Goal: Contribute content: Contribute content

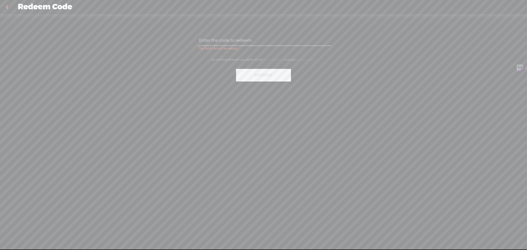
click at [239, 43] on input "text" at bounding box center [264, 40] width 133 height 11
paste input "KEZB-QKUU-Z6RM-2BGP-0823"
type input "KEZB-QKUU-Z6RM-2BGP-0823"
click at [259, 76] on button "Redeem" at bounding box center [263, 75] width 55 height 13
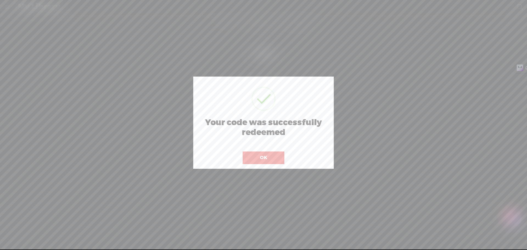
click at [259, 156] on button "OK" at bounding box center [264, 157] width 42 height 13
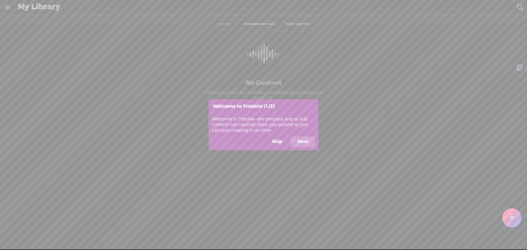
click at [303, 143] on button "Next" at bounding box center [303, 142] width 24 height 10
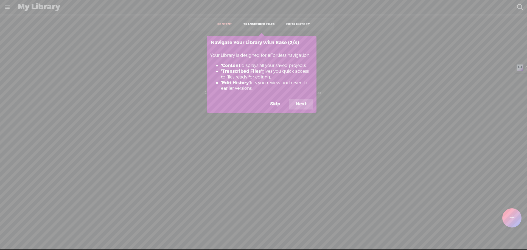
click at [301, 109] on button "Next" at bounding box center [301, 104] width 24 height 10
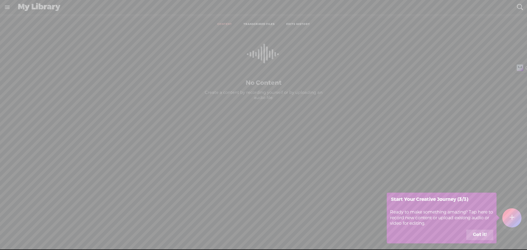
click at [480, 235] on button "Got it!" at bounding box center [479, 235] width 27 height 10
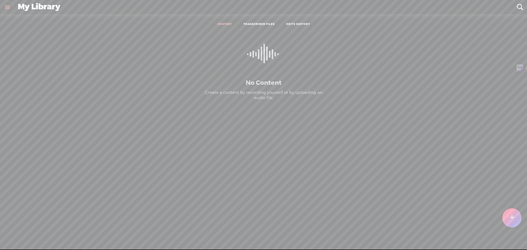
click at [513, 221] on t at bounding box center [511, 218] width 5 height 12
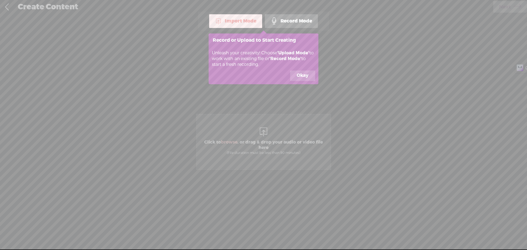
click at [308, 75] on button "Okay" at bounding box center [302, 76] width 25 height 10
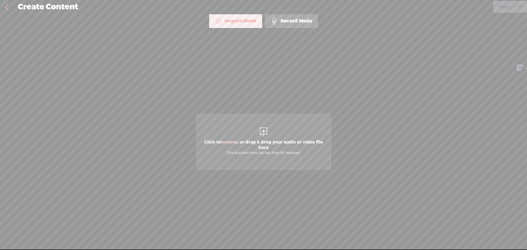
click at [257, 133] on span "Click to browse , or drag & drop your audio or video file here (File duration m…" at bounding box center [263, 142] width 135 height 56
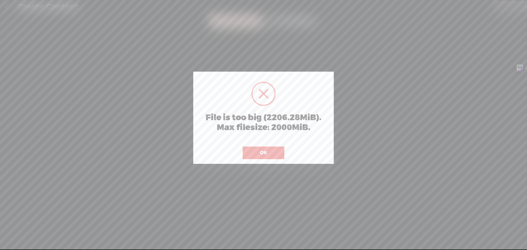
click at [256, 159] on button "OK" at bounding box center [264, 153] width 42 height 13
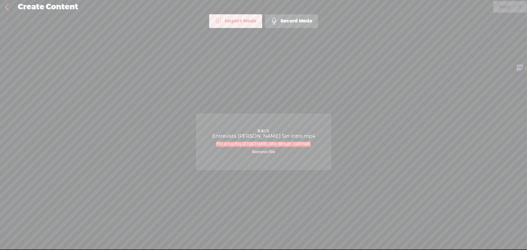
click at [299, 100] on div "Click to browse , or drag & drop your audio or video file here (File duration m…" at bounding box center [264, 142] width 134 height 200
click at [264, 153] on link "Remove file" at bounding box center [263, 152] width 23 height 5
click at [265, 135] on div at bounding box center [263, 131] width 11 height 11
click at [280, 139] on span "Click to browse , or drag & drop your audio or video file here (File duration m…" at bounding box center [264, 147] width 134 height 21
click at [505, 5] on span "Next" at bounding box center [505, 7] width 12 height 14
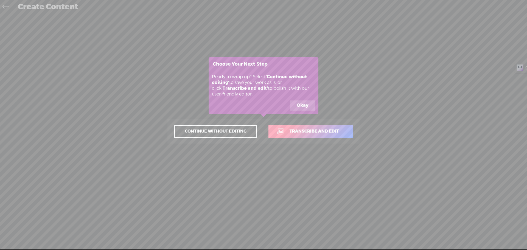
click at [300, 107] on button "Okay" at bounding box center [302, 105] width 25 height 10
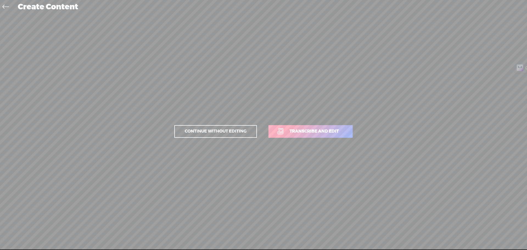
click at [299, 129] on span "Transcribe and edit" at bounding box center [314, 131] width 61 height 6
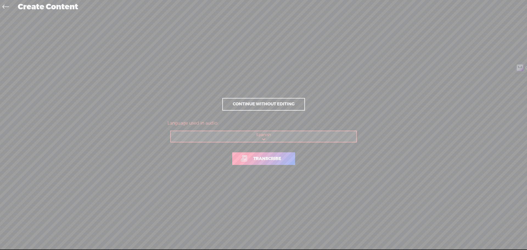
click at [270, 136] on select "Choose a language Afrikaans Albanian Amharic Arabic, Gulf Arabic, Modern Standa…" at bounding box center [264, 136] width 186 height 11
click at [171, 131] on select "Choose a language Afrikaans Albanian Amharic Arabic, Gulf Arabic, Modern Standa…" at bounding box center [264, 136] width 186 height 11
click at [270, 160] on span "Transcribe" at bounding box center [266, 159] width 39 height 6
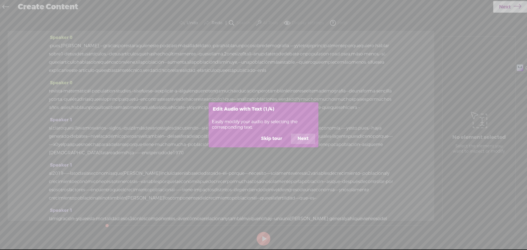
click at [300, 138] on button "Next" at bounding box center [303, 139] width 24 height 10
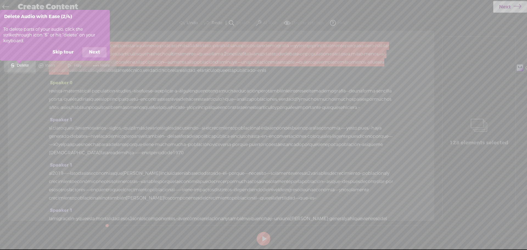
click at [96, 50] on button "Next" at bounding box center [94, 52] width 24 height 10
click at [97, 53] on button "Next" at bounding box center [94, 52] width 24 height 10
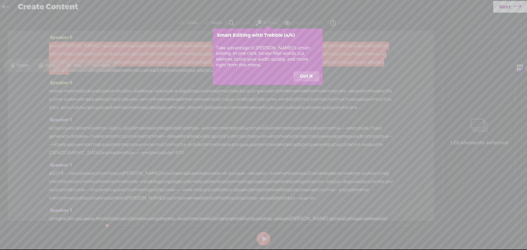
click at [311, 78] on button "Got it" at bounding box center [306, 76] width 26 height 10
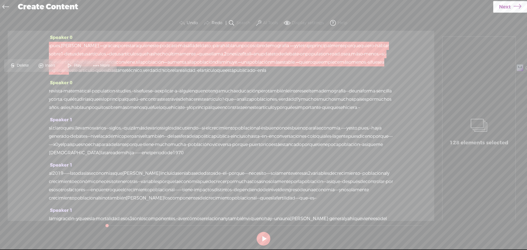
click at [270, 24] on label "AI Tools" at bounding box center [270, 22] width 15 height 5
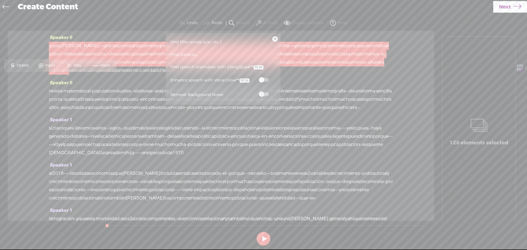
click at [264, 79] on span at bounding box center [264, 80] width 10 height 4
click at [263, 237] on button at bounding box center [264, 239] width 14 height 14
click at [274, 38] on link at bounding box center [274, 38] width 5 height 5
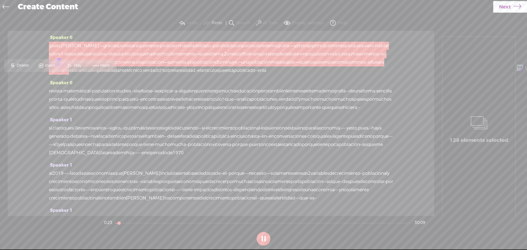
click at [53, 132] on span "sí," at bounding box center [51, 128] width 4 height 8
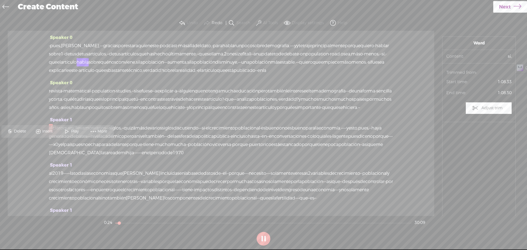
click at [70, 131] on span at bounding box center [67, 131] width 8 height 10
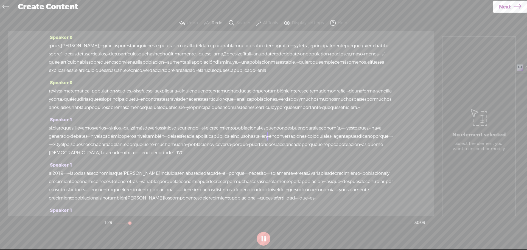
click at [59, 95] on span "revista" at bounding box center [55, 91] width 13 height 8
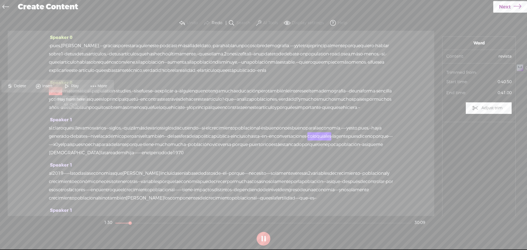
click at [73, 83] on span "Play" at bounding box center [75, 85] width 9 height 5
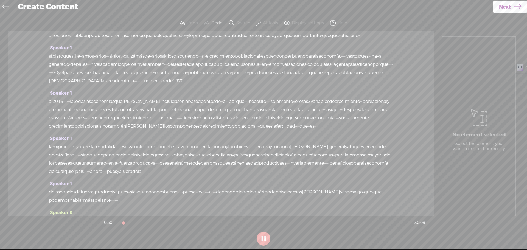
scroll to position [137, 0]
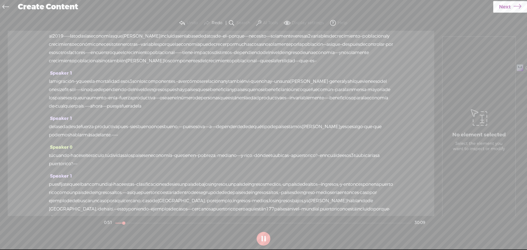
click at [74, 40] on span "la" at bounding box center [72, 36] width 4 height 8
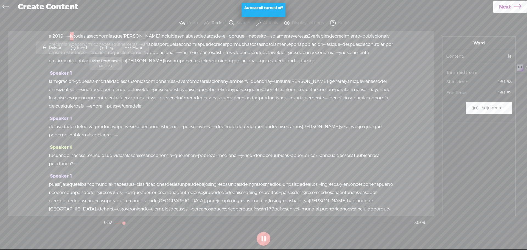
click at [100, 46] on span at bounding box center [102, 48] width 8 height 10
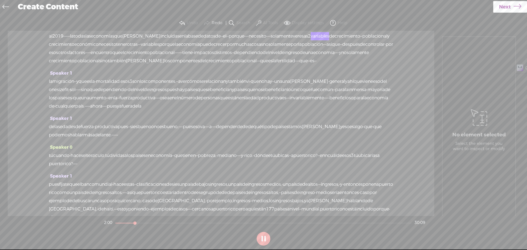
click at [50, 86] on span "la" at bounding box center [51, 81] width 4 height 8
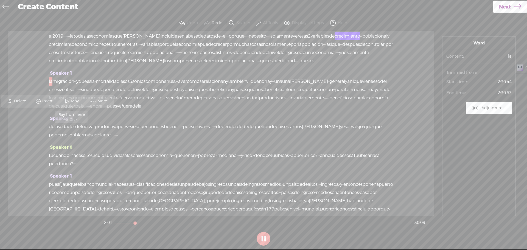
click at [75, 101] on span "Play" at bounding box center [75, 100] width 9 height 5
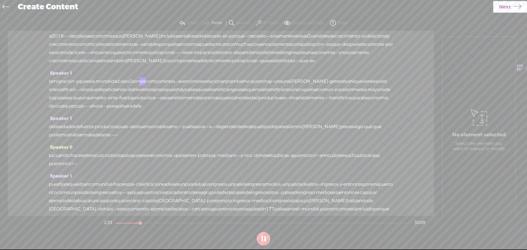
scroll to position [165, 0]
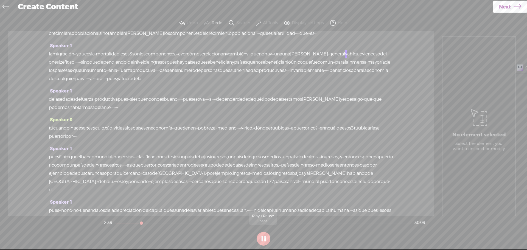
click at [264, 235] on button at bounding box center [264, 239] width 14 height 14
click at [505, 6] on span "Next" at bounding box center [505, 7] width 12 height 14
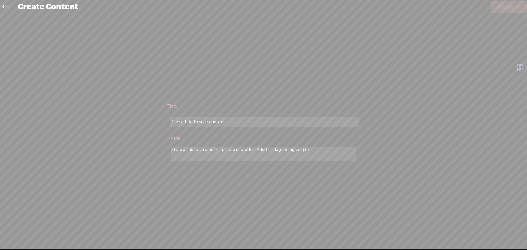
click at [210, 122] on input "text" at bounding box center [264, 122] width 188 height 11
type input "Entrevista Carabllallo RTrebble"
click at [225, 157] on textarea at bounding box center [263, 153] width 184 height 13
click at [507, 13] on link "Finish" at bounding box center [509, 7] width 36 height 12
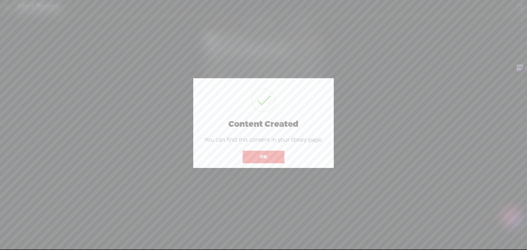
click at [271, 161] on button "OK" at bounding box center [264, 157] width 42 height 13
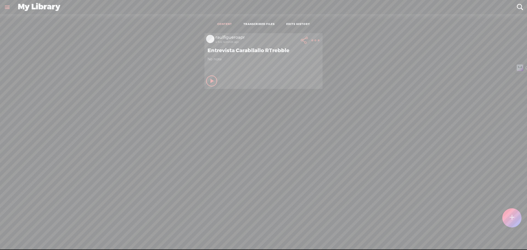
click at [311, 40] on t at bounding box center [315, 40] width 8 height 8
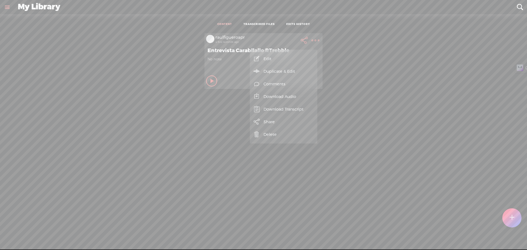
click at [287, 97] on link "Download Audio" at bounding box center [283, 96] width 62 height 13
click at [219, 102] on span "Download .wav file" at bounding box center [218, 103] width 47 height 12
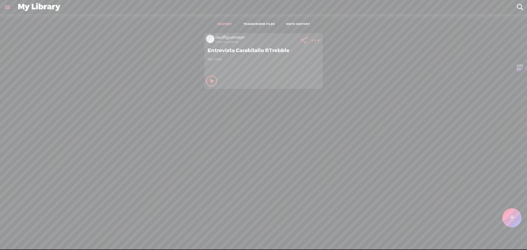
click at [363, 102] on div "raulfigueroapr a few seconds ago Entrevista Carabllallo RTrebble No note Play C…" at bounding box center [263, 145] width 519 height 231
